Goal: Navigation & Orientation: Find specific page/section

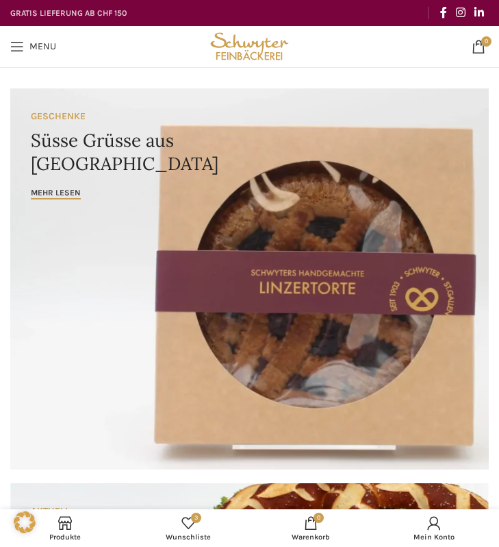
click at [275, 40] on img "Site logo" at bounding box center [250, 46] width 84 height 41
click at [37, 38] on link "Menu" at bounding box center [33, 46] width 60 height 27
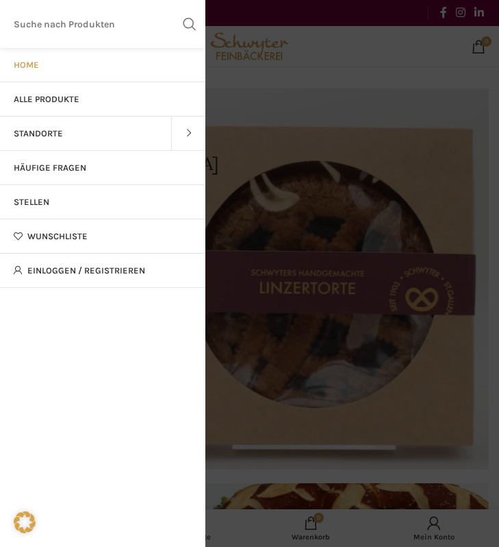
click at [86, 122] on link "Standorte" at bounding box center [85, 133] width 171 height 34
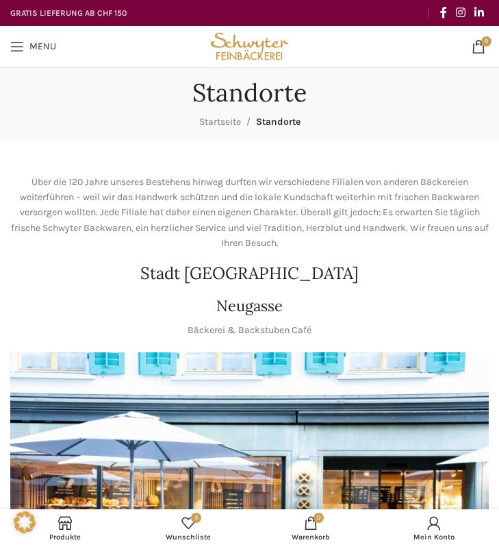
drag, startPoint x: 195, startPoint y: 90, endPoint x: 310, endPoint y: 94, distance: 115.1
click at [310, 95] on div "Standorte Startseite Standorte" at bounding box center [249, 104] width 499 height 52
click at [304, 95] on h1 "Standorte" at bounding box center [249, 92] width 115 height 29
drag, startPoint x: 304, startPoint y: 95, endPoint x: 197, endPoint y: 96, distance: 106.9
click at [197, 96] on h1 "Standorte" at bounding box center [249, 92] width 115 height 29
